Goal: Information Seeking & Learning: Find specific fact

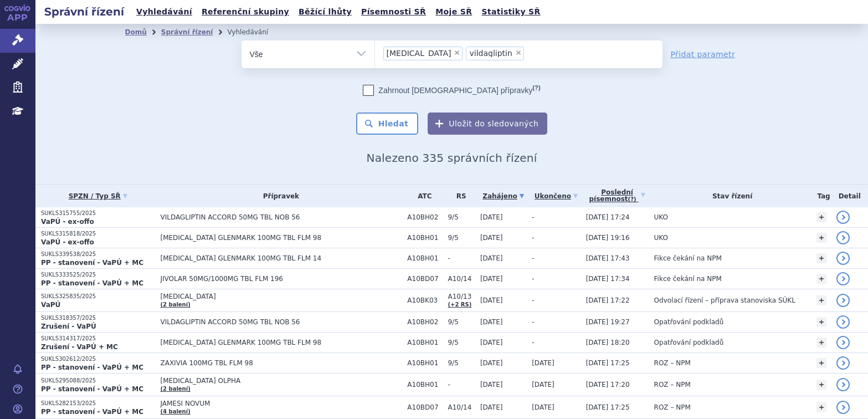
click at [454, 52] on span "×" at bounding box center [457, 52] width 7 height 7
click at [375, 52] on select "sitagliptin vildagliptin" at bounding box center [375, 54] width 1 height 28
select select "vildagliptin"
click at [432, 52] on span "×" at bounding box center [435, 52] width 7 height 7
click at [375, 52] on select "sitagliptin vildagliptin" at bounding box center [375, 54] width 1 height 28
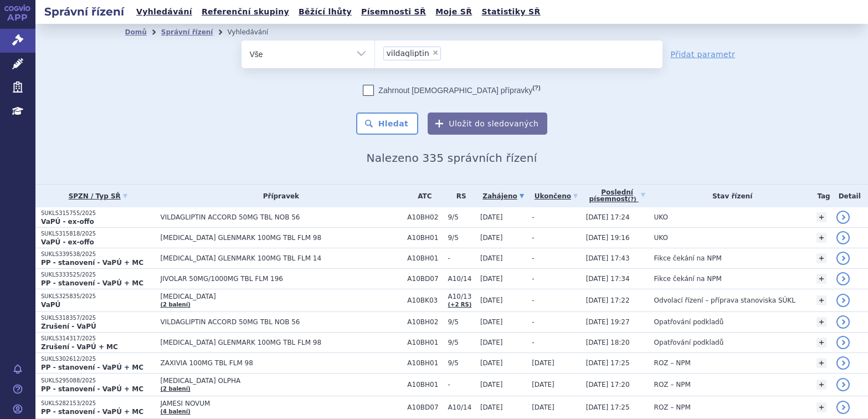
select select
type input "vo"
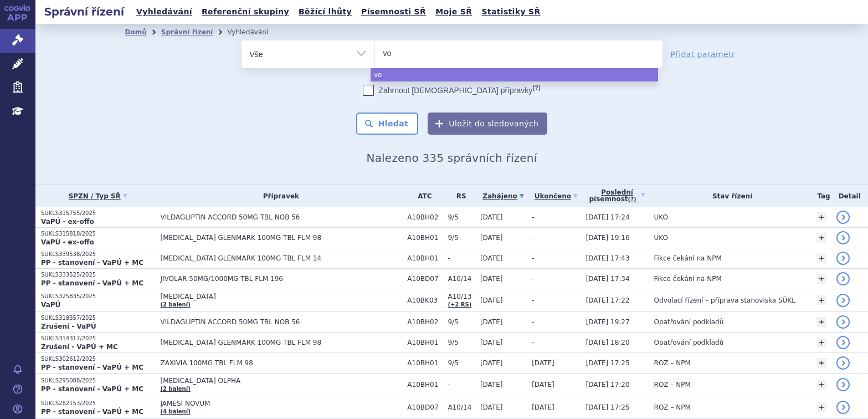
type input "vox"
type input "voxzo"
type input "voxzogo"
select select "voxzogo"
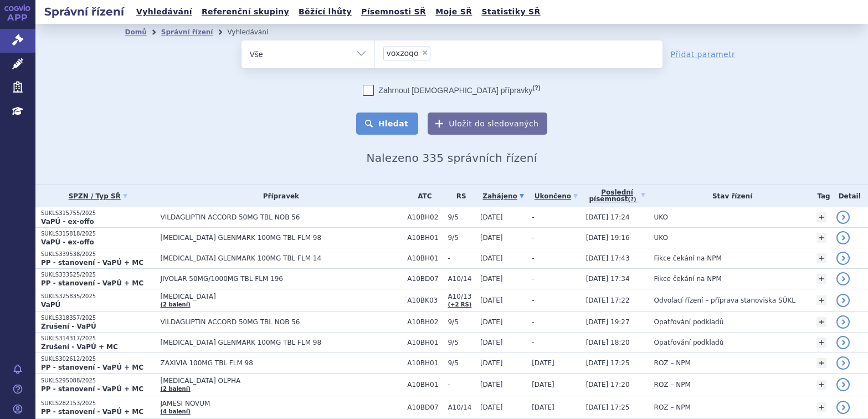
click at [397, 122] on button "Hledat" at bounding box center [387, 123] width 63 height 22
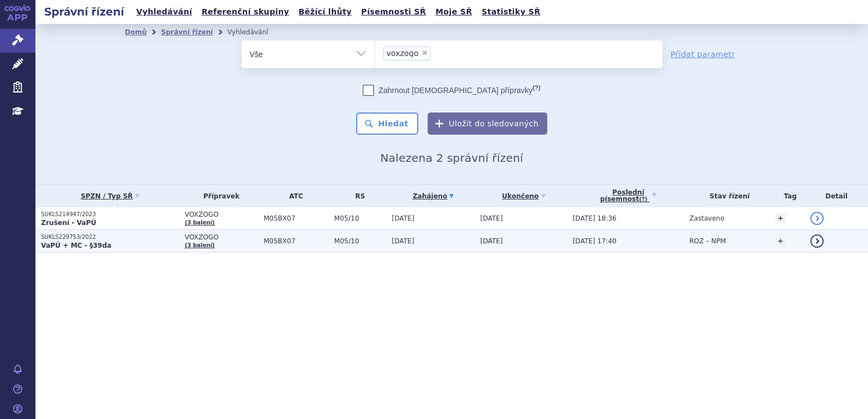
click at [71, 242] on strong "VaPÚ + MC - §39da" at bounding box center [76, 246] width 70 height 8
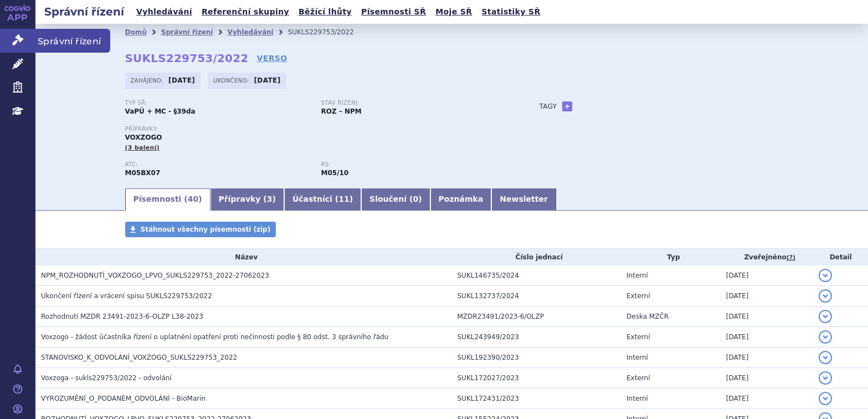
scroll to position [222, 0]
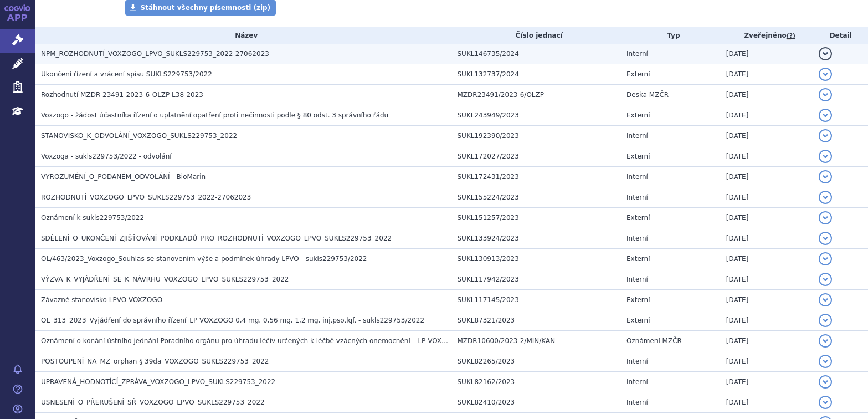
click at [82, 52] on span "NPM_ROZHODNUTÍ_VOXZOGO_LPVO_SUKLS229753_2022-27062023" at bounding box center [155, 54] width 228 height 8
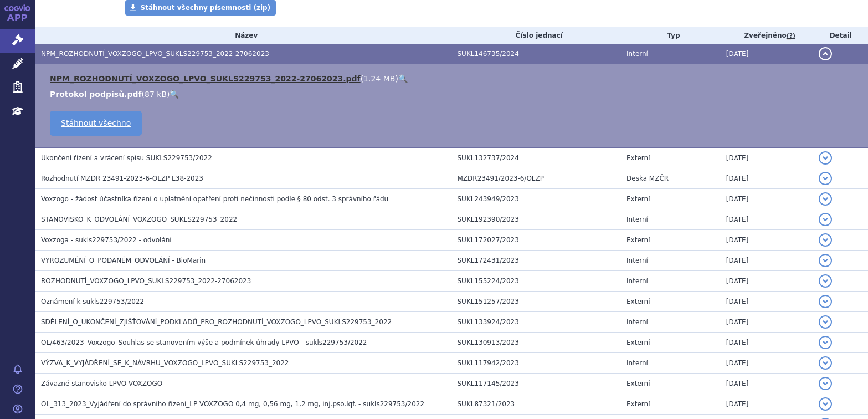
click at [86, 79] on link "NPM_ROZHODNUTÍ_VOXZOGO_LPVO_SUKLS229753_2022-27062023.pdf" at bounding box center [205, 78] width 311 height 9
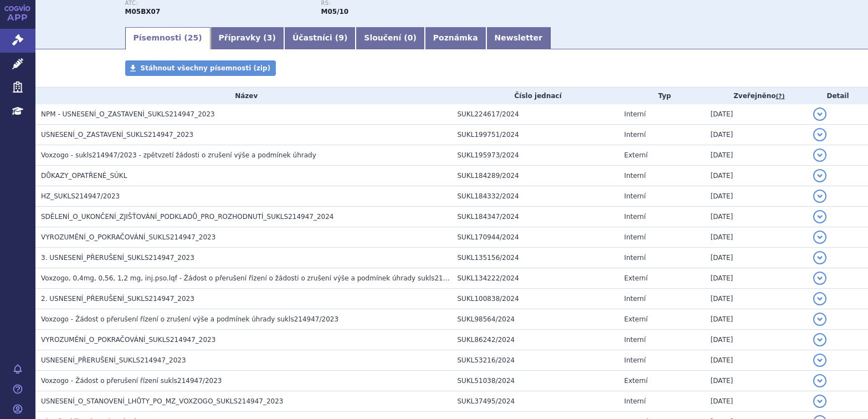
scroll to position [166, 0]
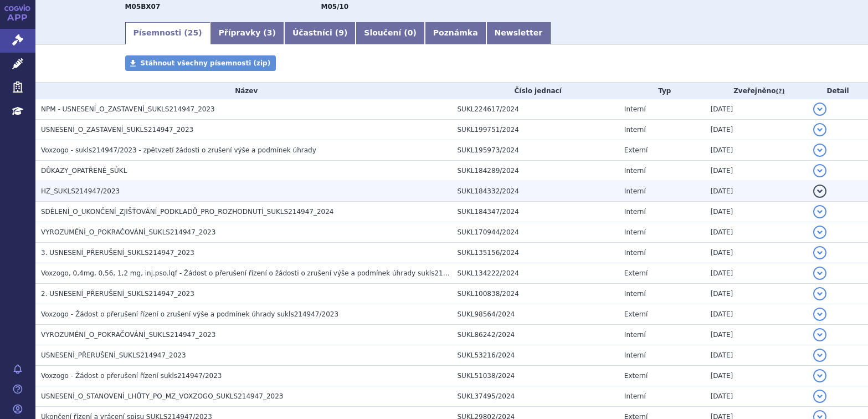
click at [93, 185] on td "HZ_SUKLS214947/2023" at bounding box center [243, 191] width 417 height 21
